Goal: Task Accomplishment & Management: Manage account settings

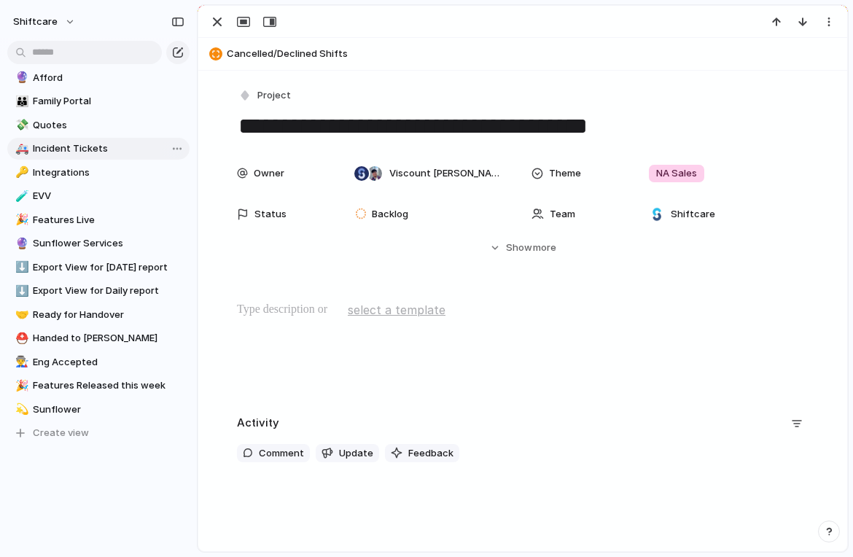
scroll to position [707, 0]
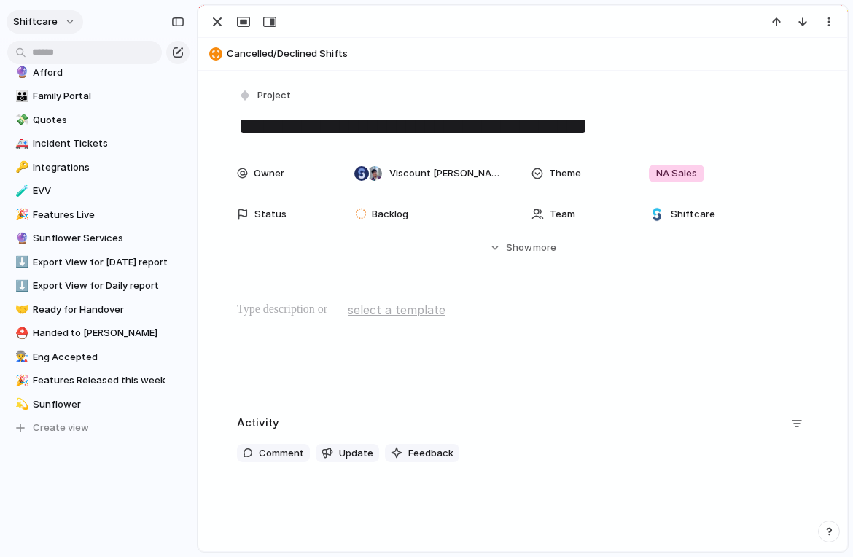
click at [63, 15] on button "shiftcare" at bounding box center [45, 21] width 77 height 23
click at [58, 49] on span "Settings" at bounding box center [54, 54] width 40 height 15
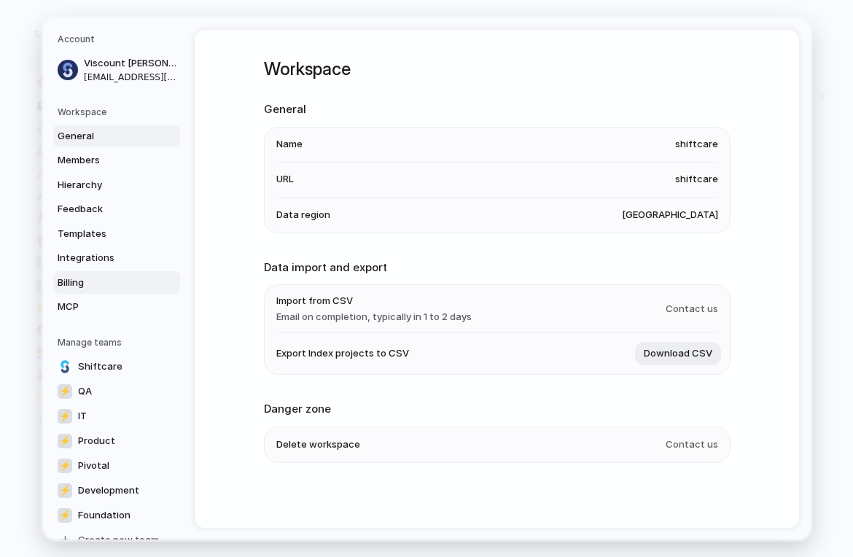
click at [87, 276] on span "Billing" at bounding box center [104, 282] width 93 height 15
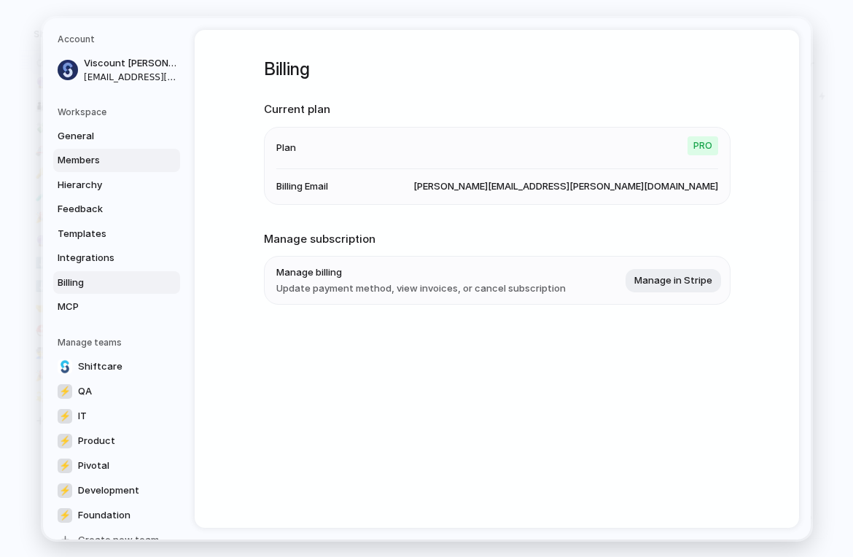
click at [83, 156] on span "Members" at bounding box center [104, 160] width 93 height 15
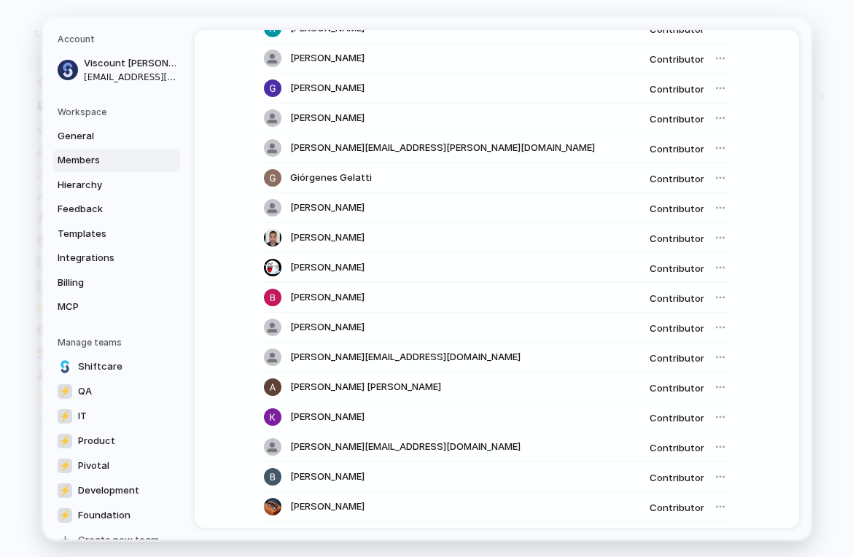
scroll to position [1072, 0]
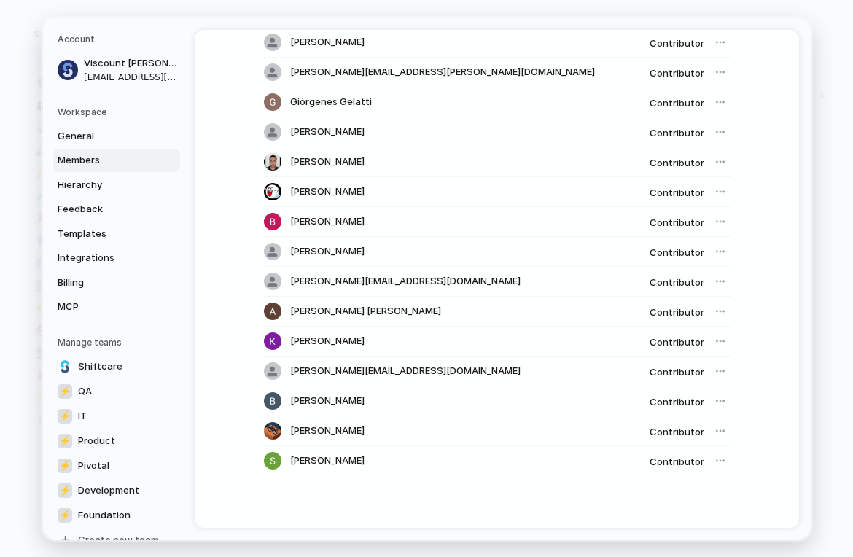
click at [713, 255] on div at bounding box center [720, 251] width 20 height 20
click at [715, 249] on div at bounding box center [720, 251] width 20 height 20
click at [715, 251] on div at bounding box center [720, 251] width 20 height 20
click at [683, 252] on span "Contributor" at bounding box center [676, 253] width 55 height 12
click at [683, 247] on span "Contributor" at bounding box center [676, 253] width 55 height 12
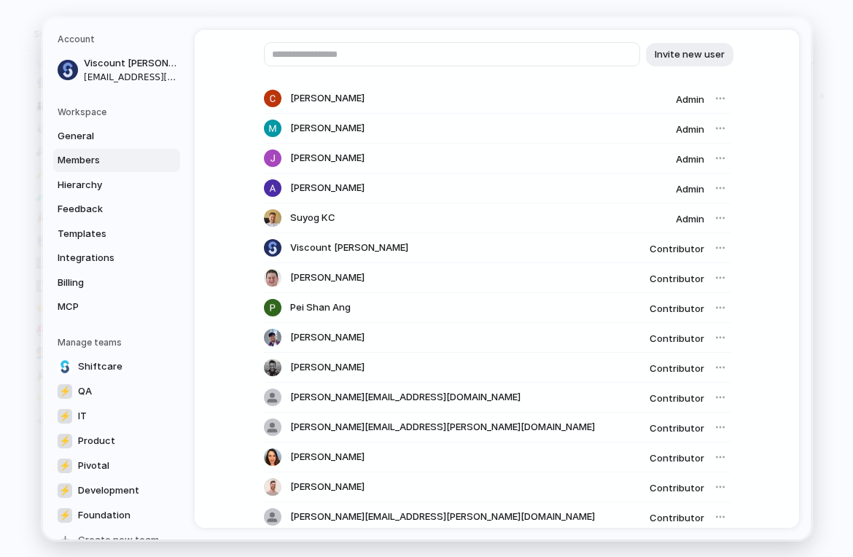
scroll to position [0, 0]
